Goal: Find specific page/section: Find specific page/section

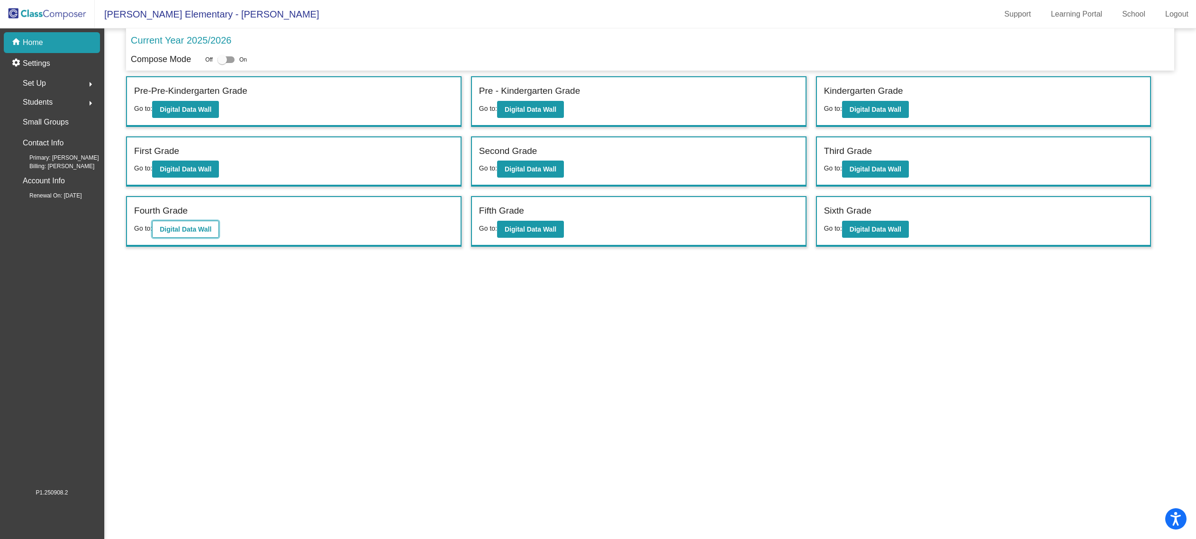
click at [208, 226] on b "Digital Data Wall" at bounding box center [186, 230] width 52 height 8
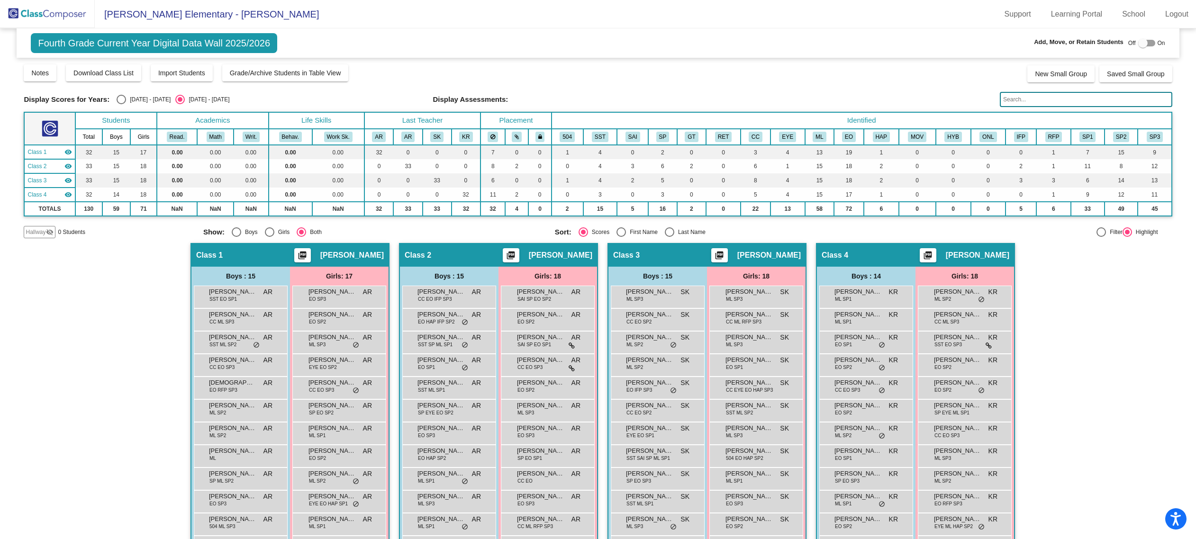
click at [1076, 102] on input "text" at bounding box center [1086, 99] width 172 height 15
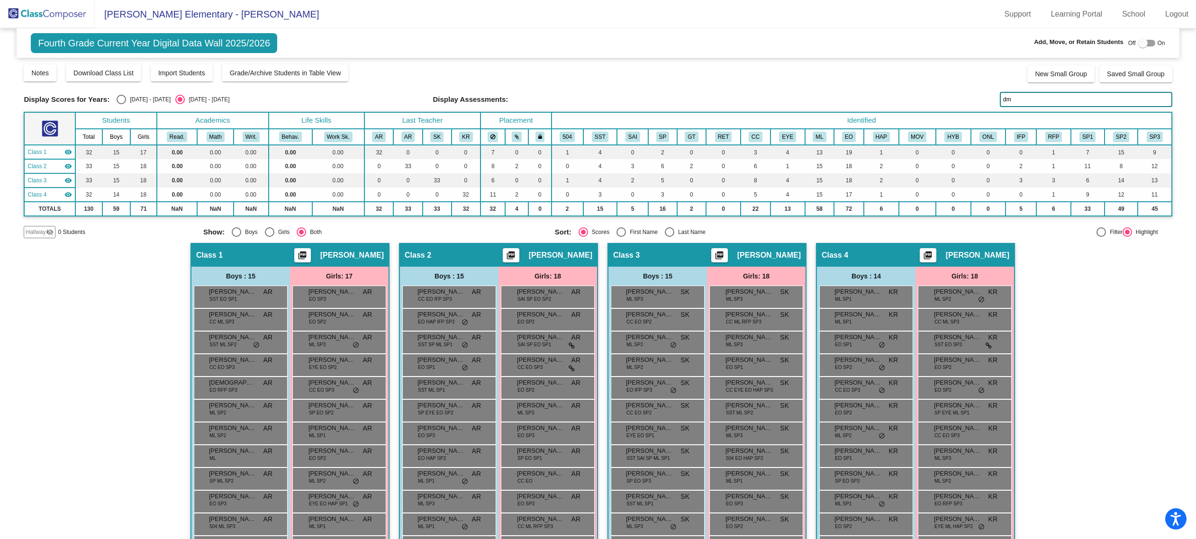
type input "d"
click at [1020, 101] on input "[PERSON_NAME]" at bounding box center [1086, 99] width 172 height 15
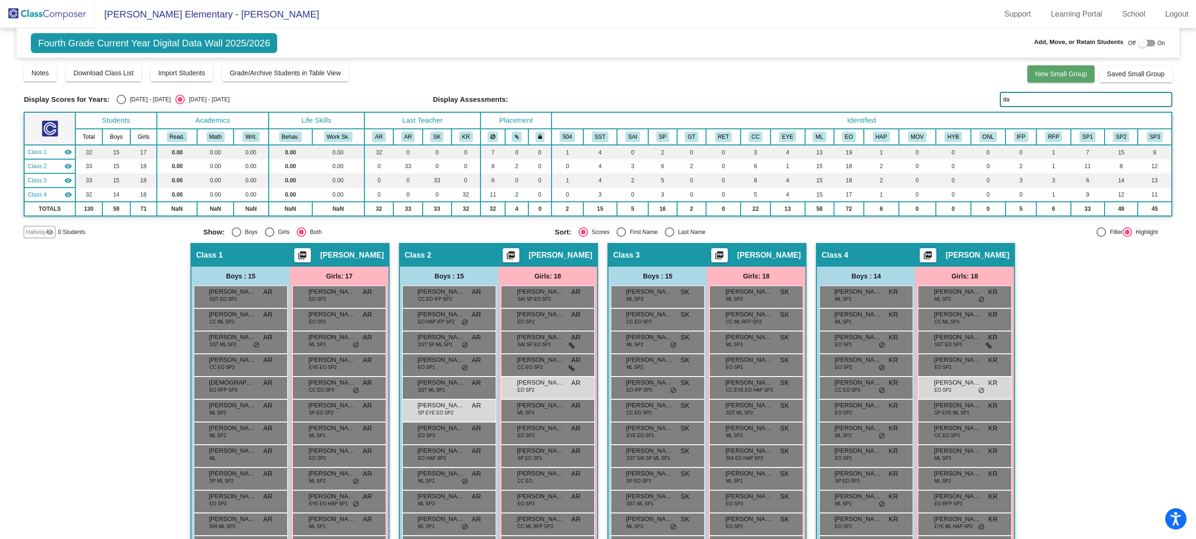
type input "d"
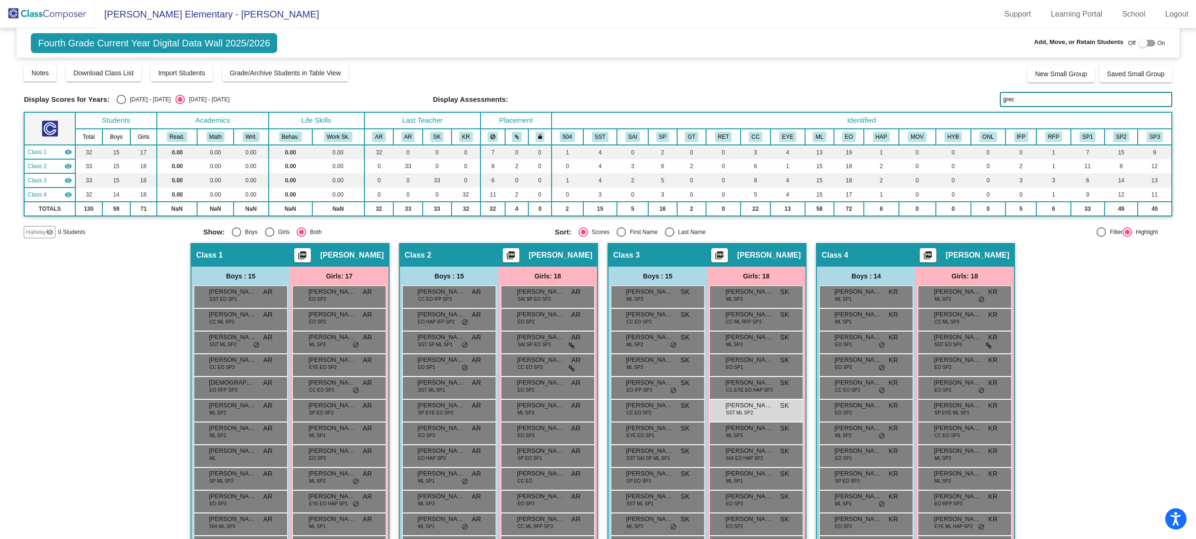
click at [1050, 98] on input "grec" at bounding box center [1086, 99] width 172 height 15
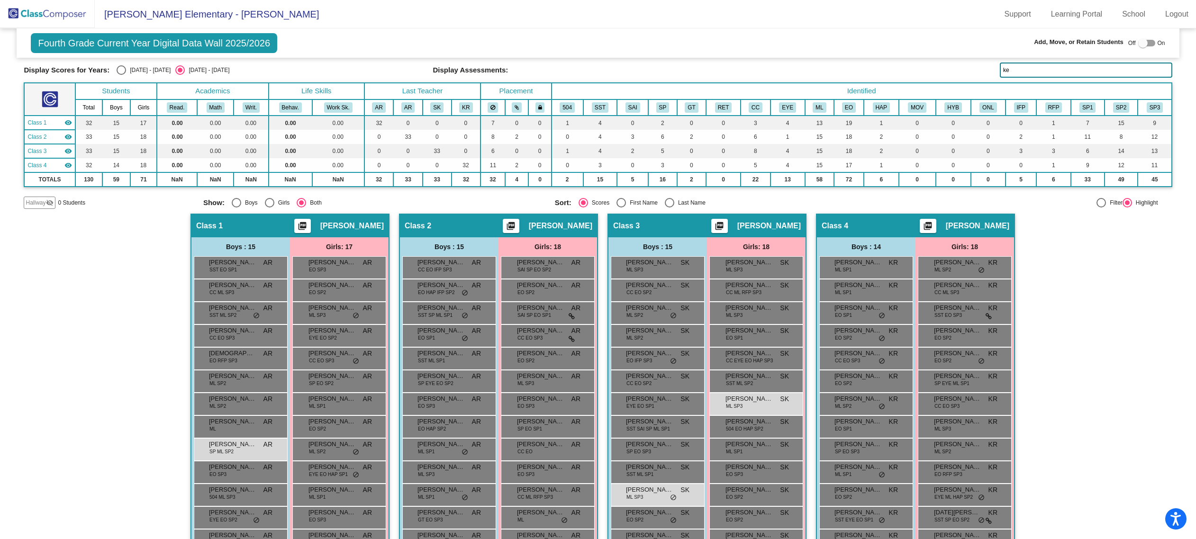
scroll to position [23, 0]
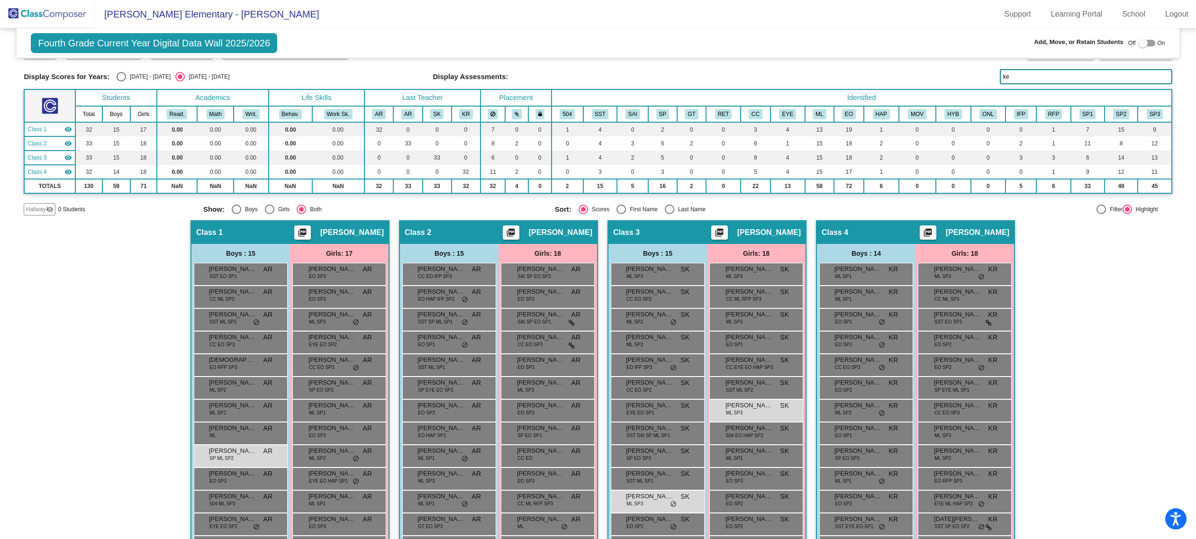
click at [1035, 74] on input "ke" at bounding box center [1086, 76] width 172 height 15
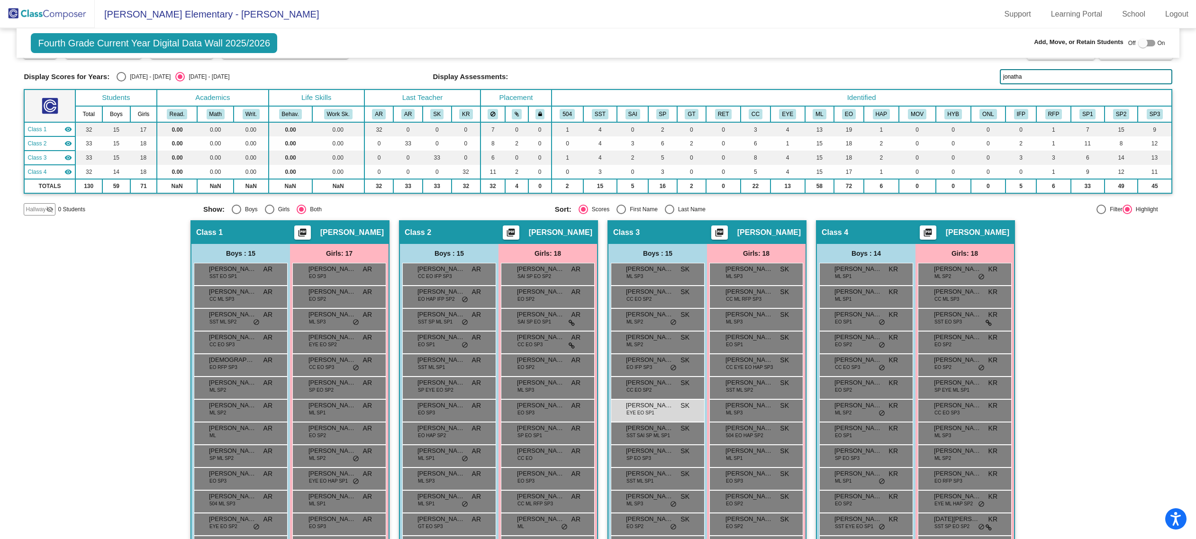
click at [1028, 74] on input "jonatha" at bounding box center [1086, 76] width 172 height 15
type input "a"
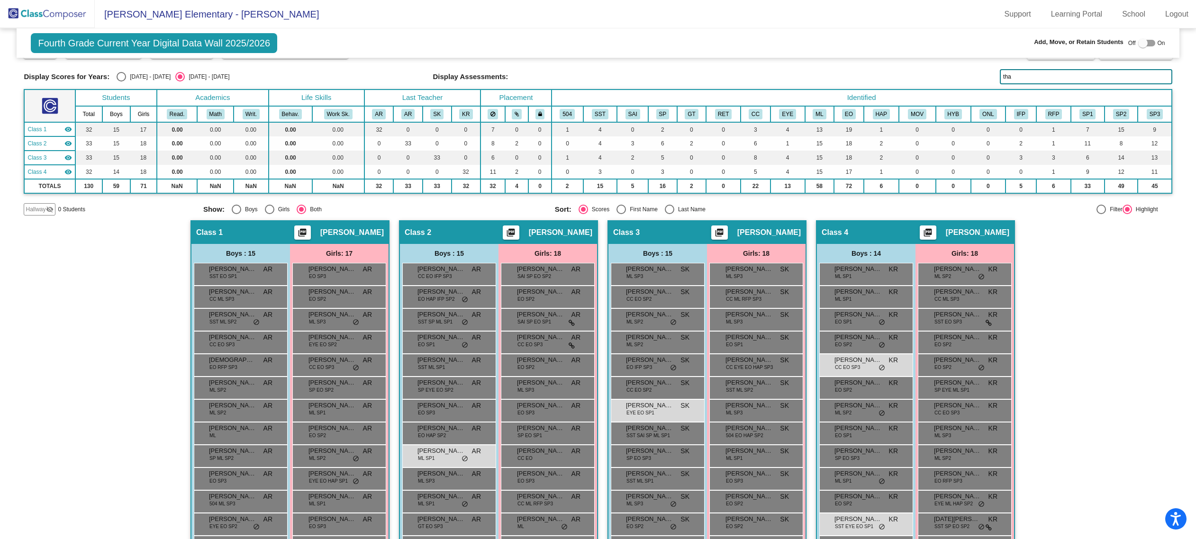
click at [1036, 76] on input "tha" at bounding box center [1086, 76] width 172 height 15
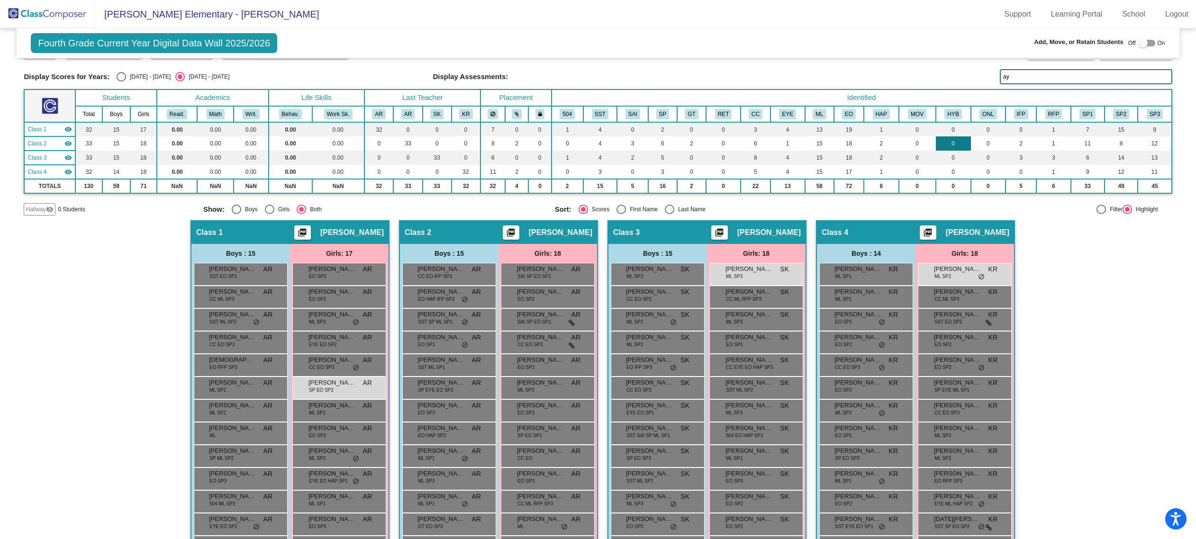
type input "a"
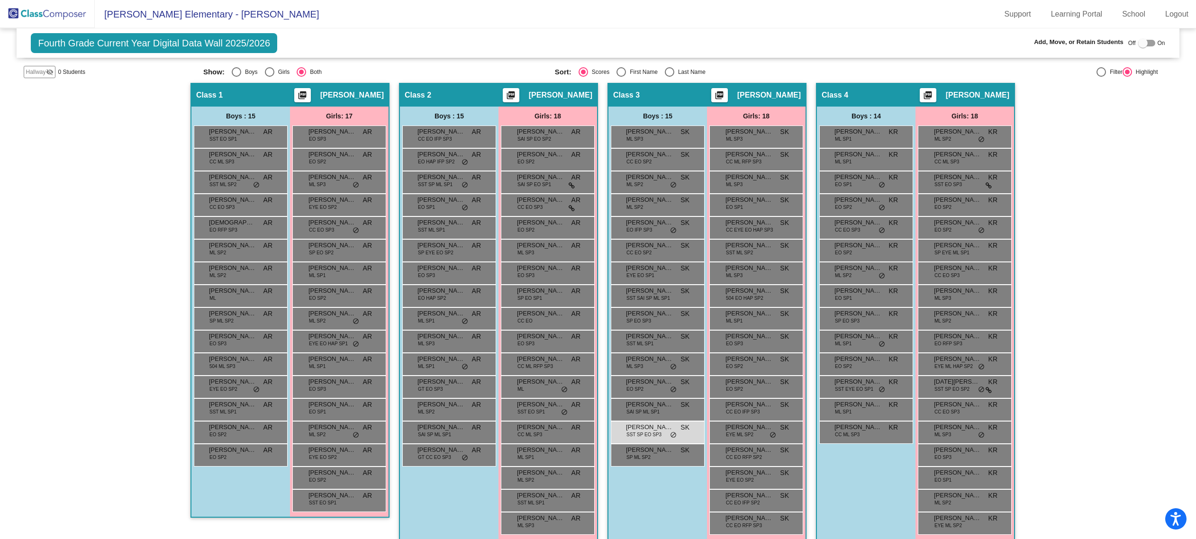
scroll to position [171, 0]
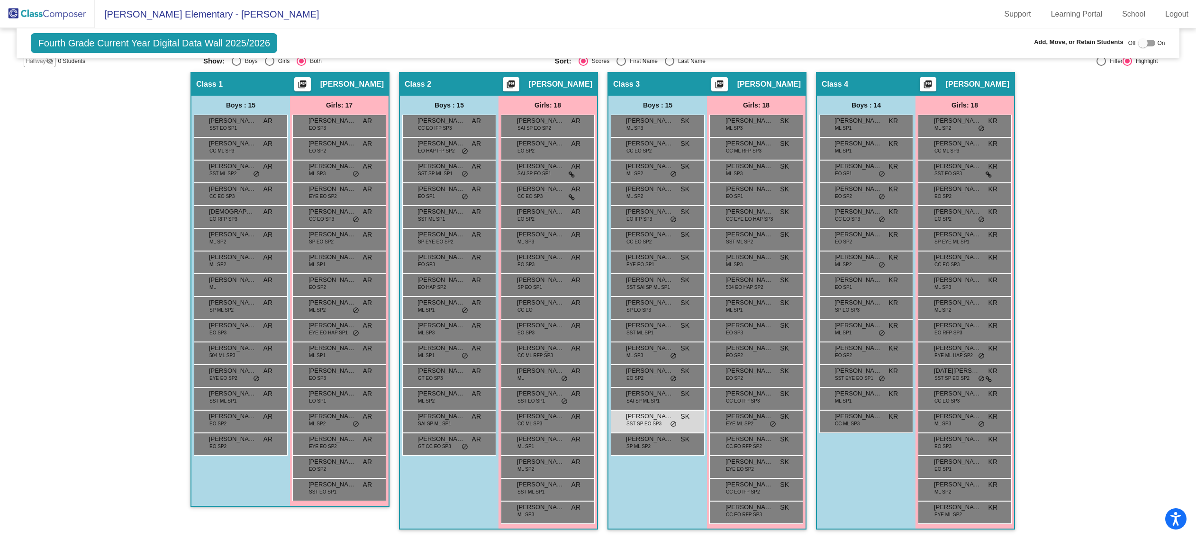
type input "mateo"
